Goal: Task Accomplishment & Management: Manage account settings

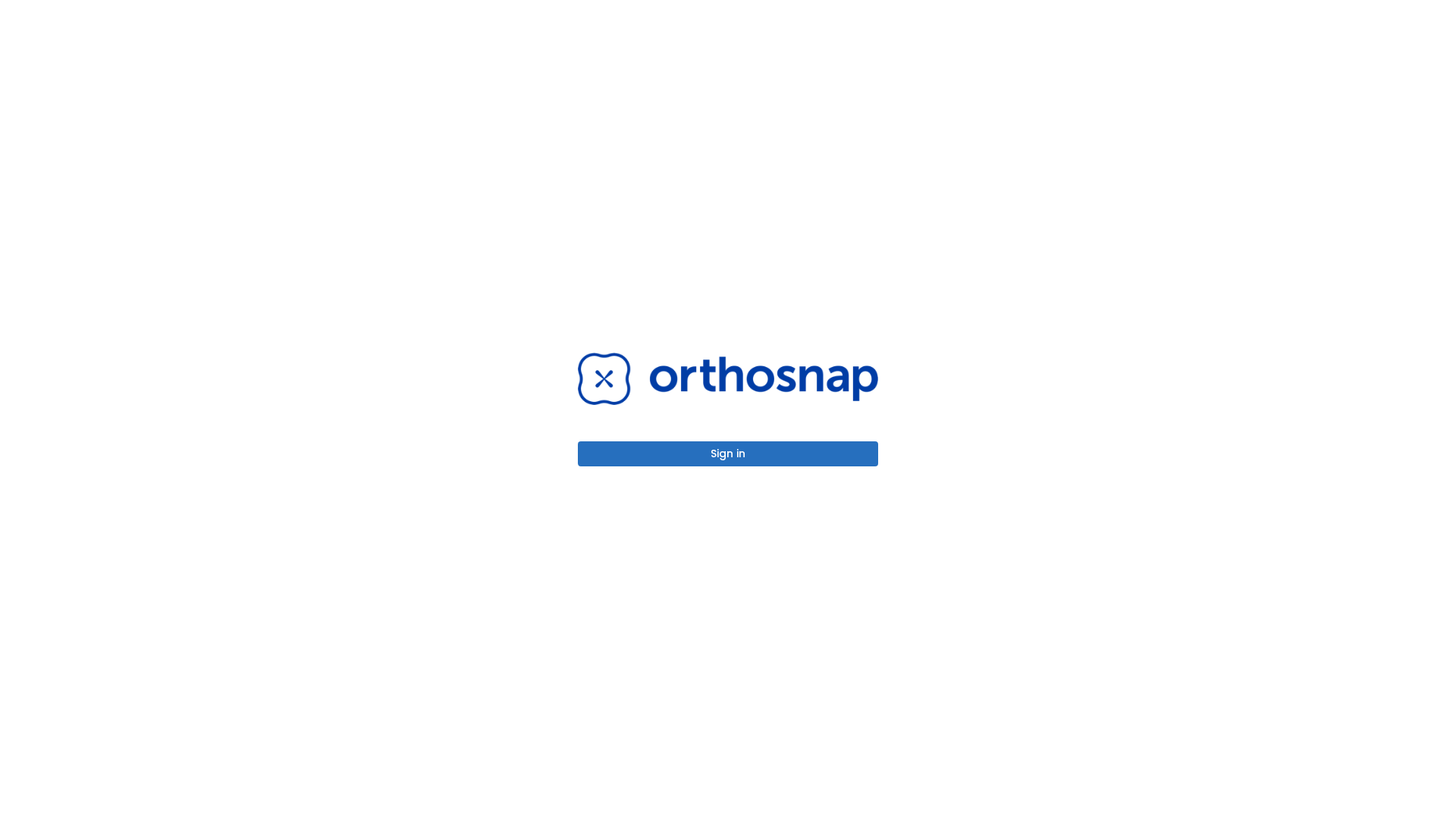
click at [728, 453] on button "Sign in" at bounding box center [728, 453] width 300 height 25
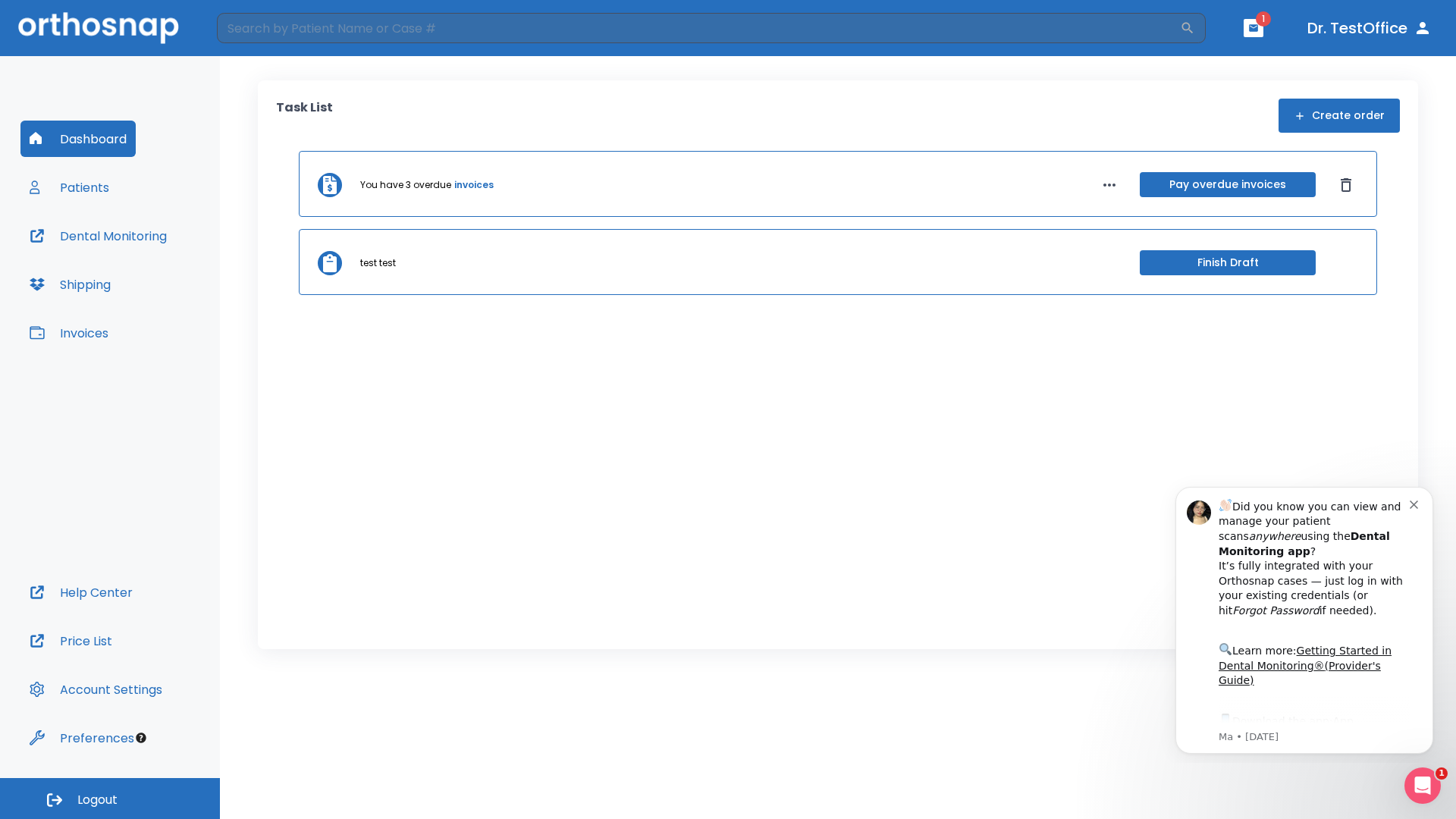
click at [110, 798] on span "Logout" at bounding box center [98, 800] width 40 height 16
